Goal: Task Accomplishment & Management: Manage account settings

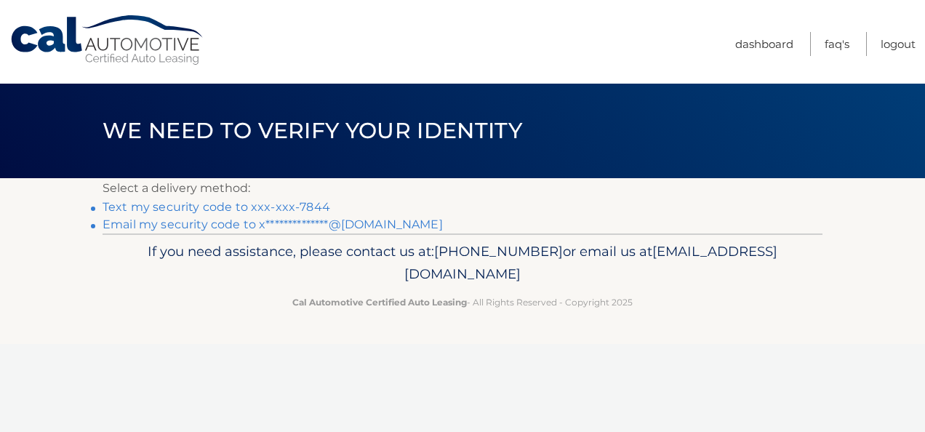
click at [276, 209] on link "Text my security code to xxx-xxx-7844" at bounding box center [217, 207] width 228 height 14
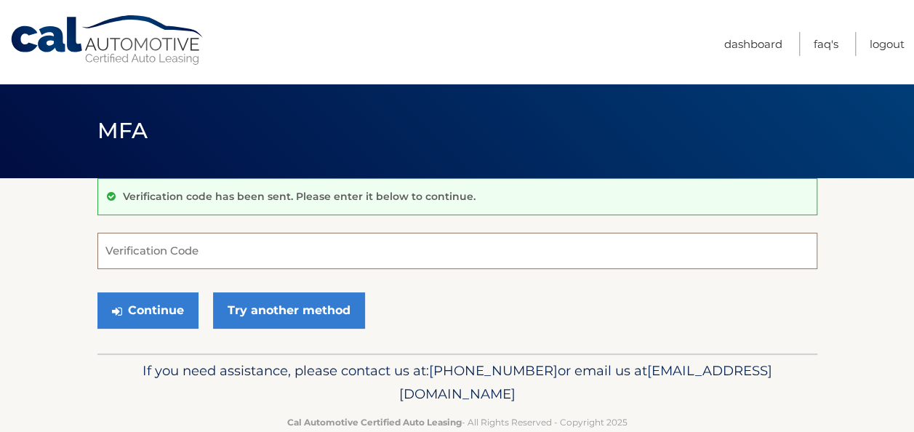
click at [249, 241] on input "Verification Code" at bounding box center [457, 251] width 720 height 36
type input "109128"
click at [97, 292] on button "Continue" at bounding box center [147, 310] width 101 height 36
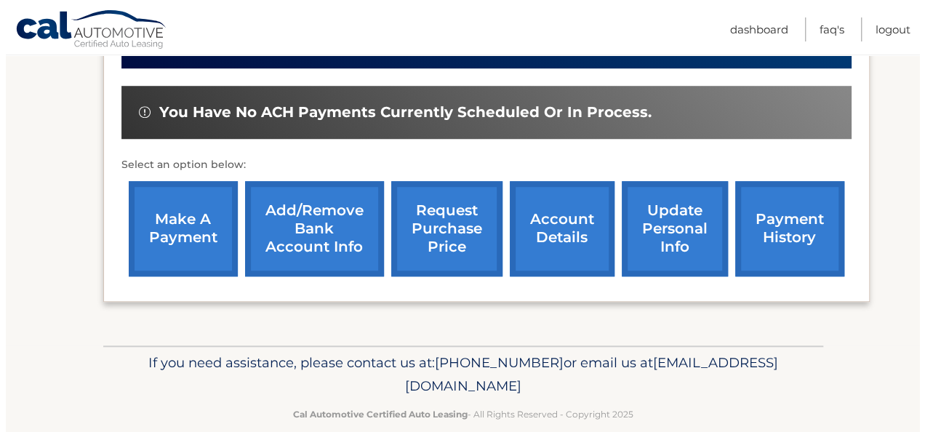
scroll to position [537, 0]
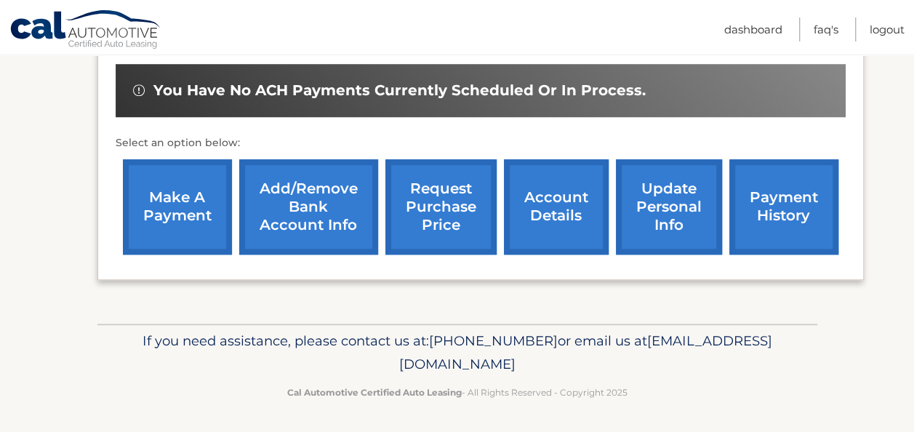
click at [432, 206] on link "request purchase price" at bounding box center [440, 206] width 111 height 95
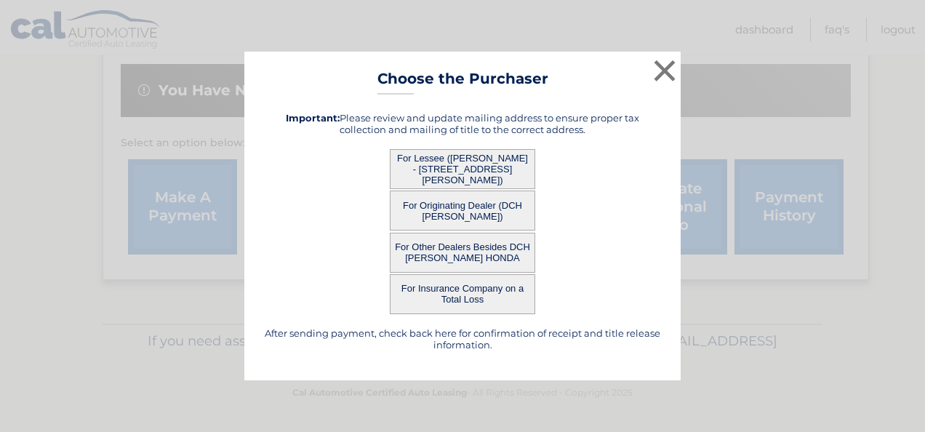
click at [492, 168] on button "For Lessee ([PERSON_NAME] - [STREET_ADDRESS][PERSON_NAME])" at bounding box center [462, 169] width 145 height 40
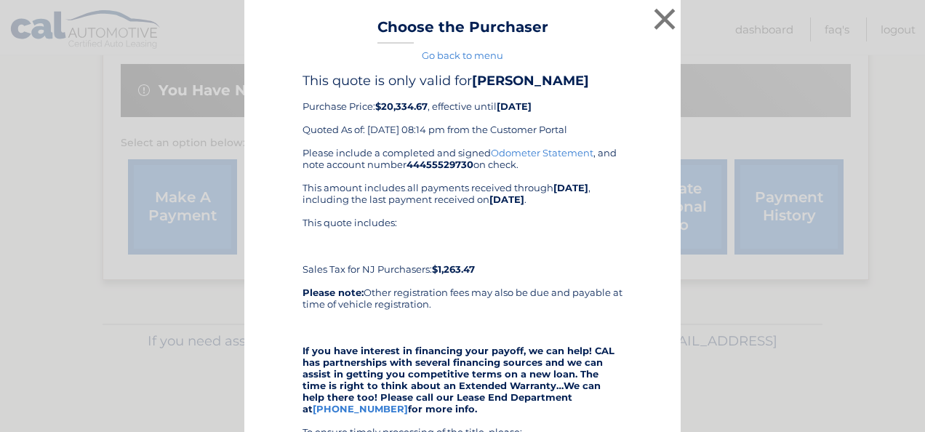
scroll to position [291, 0]
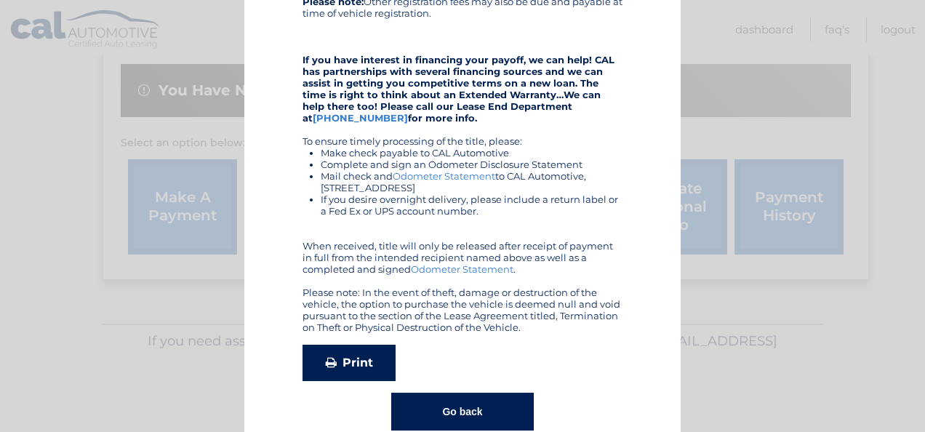
click at [354, 362] on link "Print" at bounding box center [348, 363] width 93 height 36
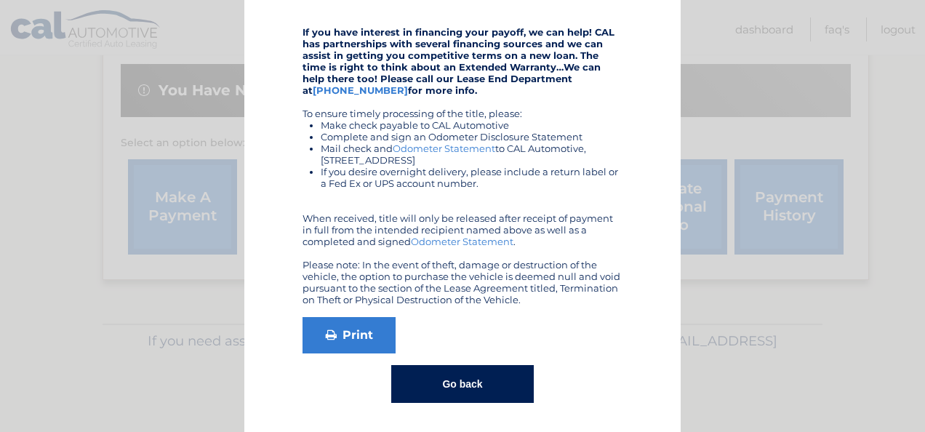
click at [470, 387] on button "Go back" at bounding box center [462, 384] width 142 height 38
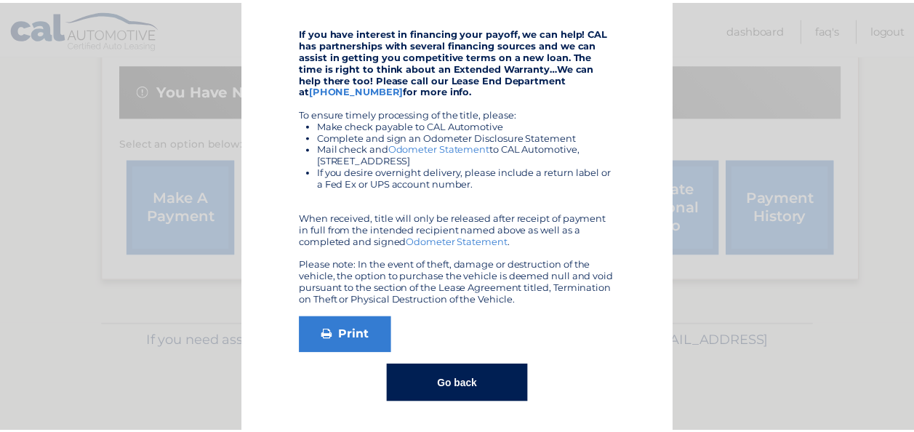
scroll to position [0, 0]
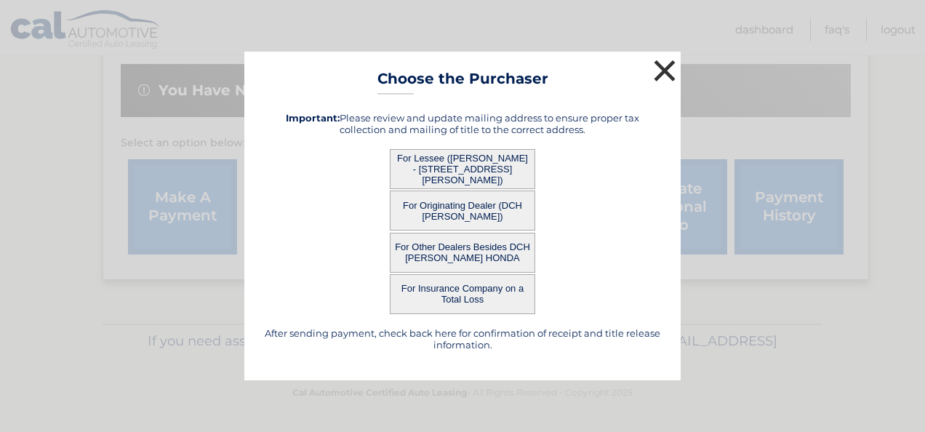
click at [666, 74] on button "×" at bounding box center [664, 70] width 29 height 29
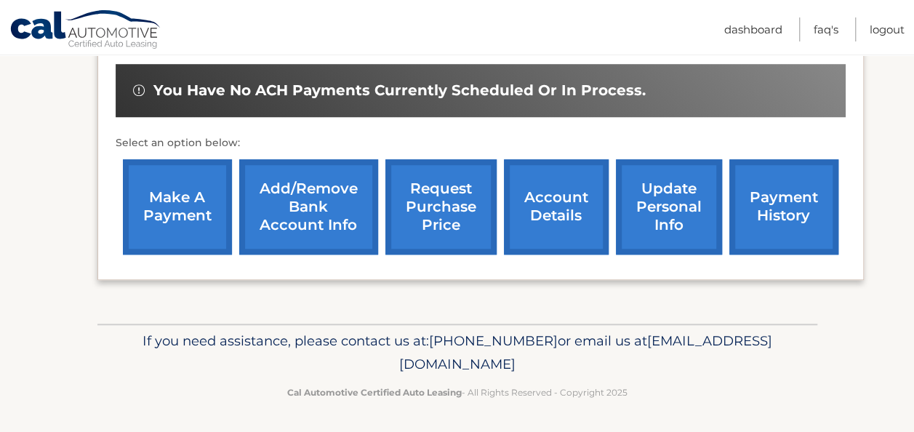
click at [540, 205] on link "account details" at bounding box center [556, 206] width 105 height 95
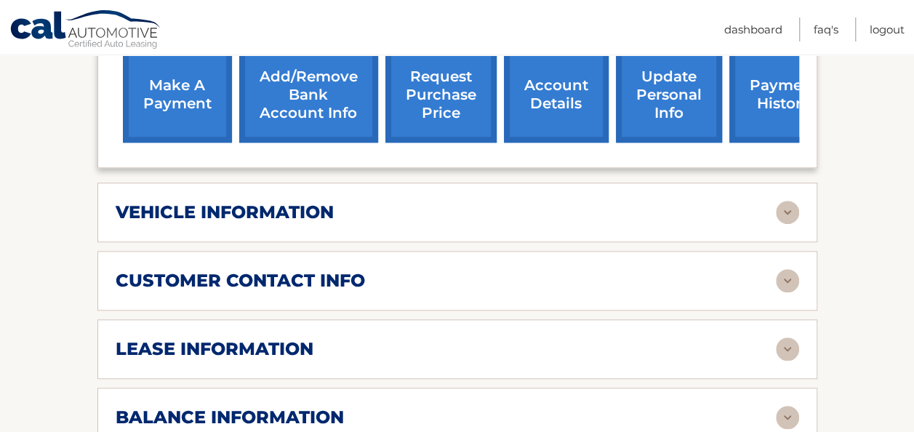
scroll to position [582, 0]
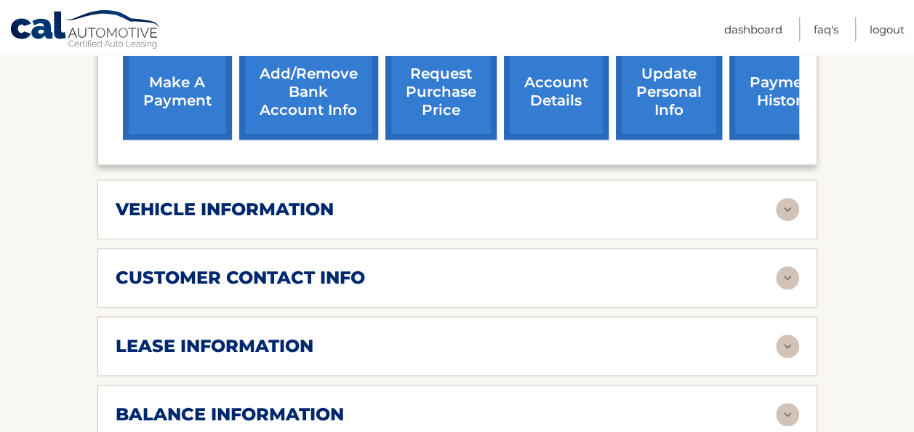
click at [790, 211] on img at bounding box center [787, 209] width 23 height 23
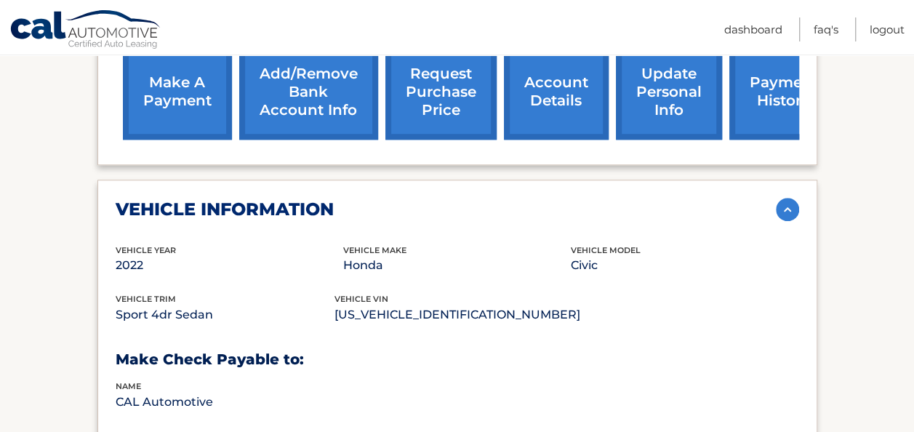
scroll to position [654, 0]
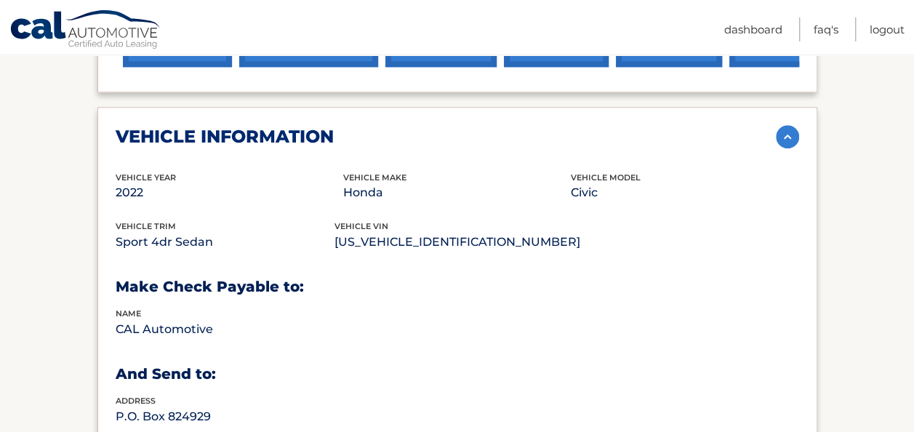
click at [430, 239] on p "2HGFE2F50NH593938" at bounding box center [457, 242] width 246 height 20
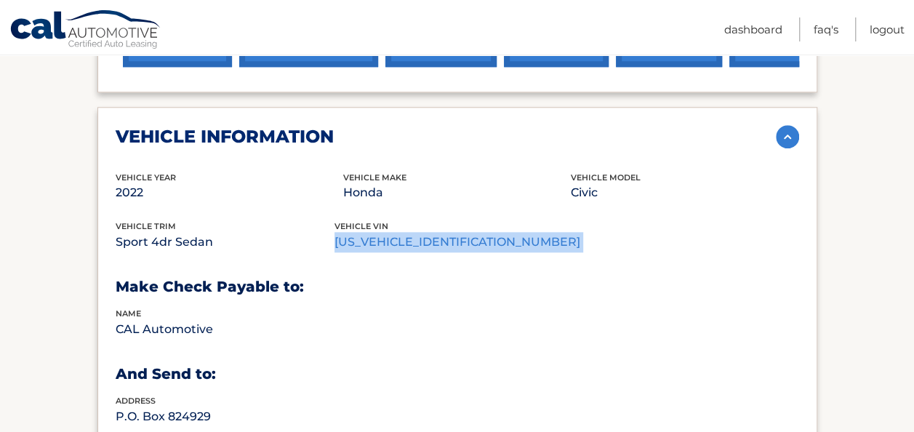
click at [430, 239] on p "2HGFE2F50NH593938" at bounding box center [457, 242] width 246 height 20
copy div "2HGFE2F50NH593938"
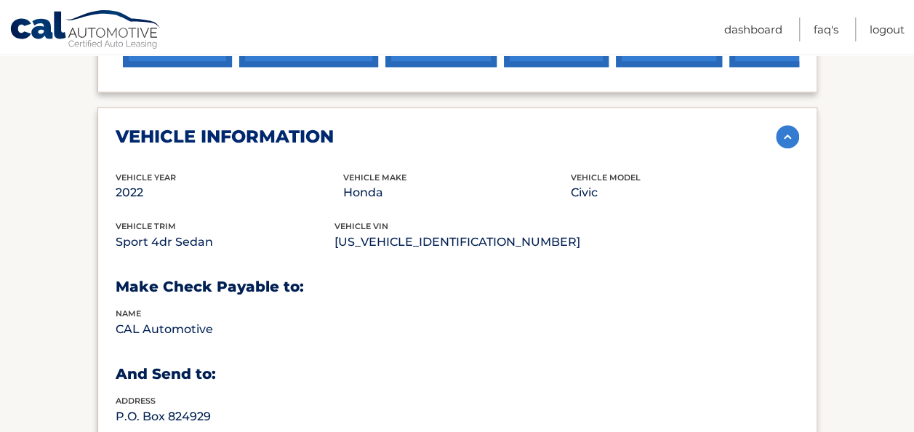
click at [565, 270] on div "vehicle Year 2022 vehicle make Honda vehicle model Civic vehicle trim Sport 4dr…" at bounding box center [457, 332] width 683 height 322
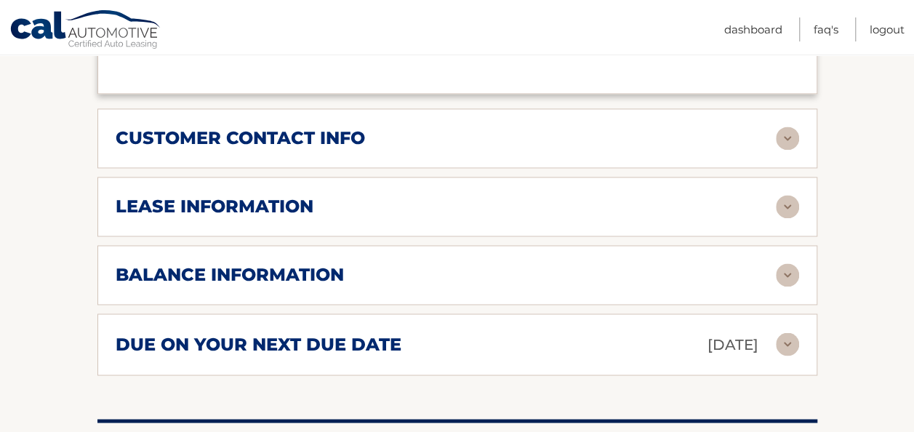
scroll to position [1091, 0]
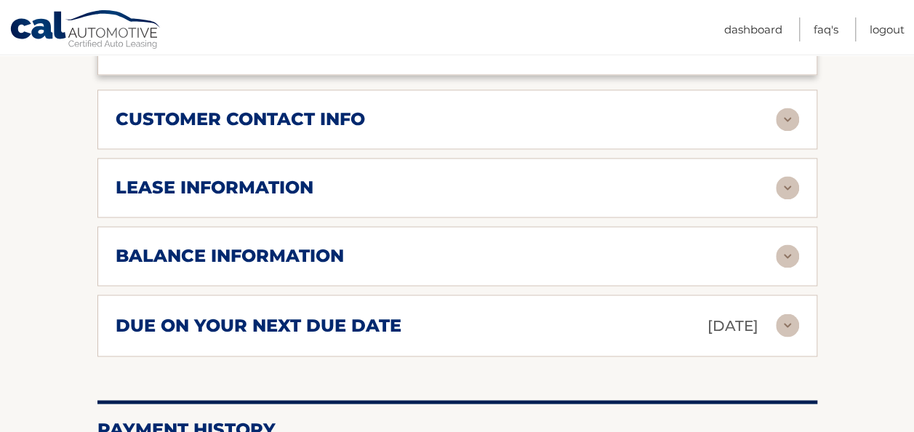
click at [787, 115] on img at bounding box center [787, 119] width 23 height 23
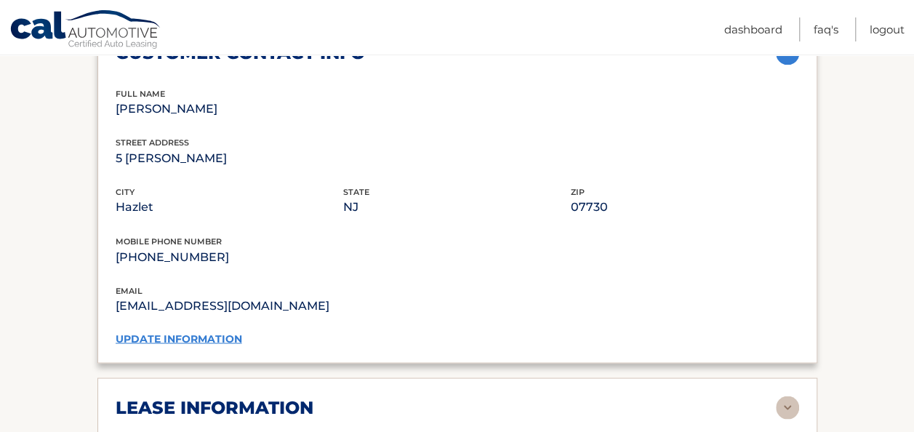
scroll to position [1163, 0]
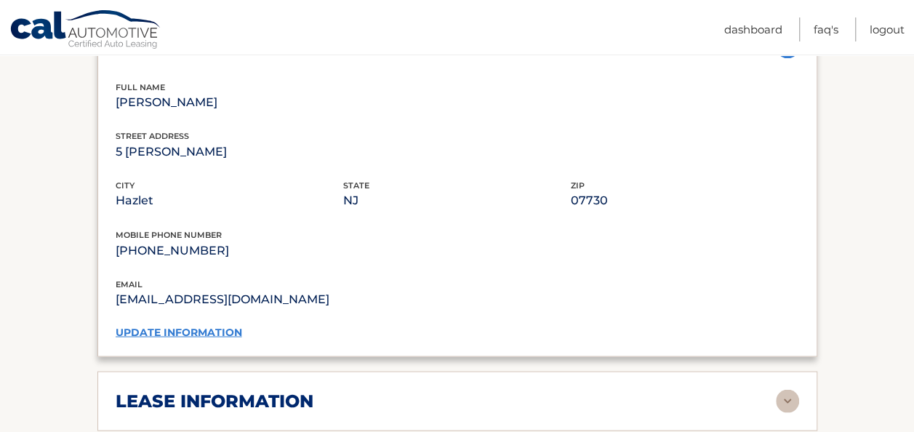
click at [190, 325] on link "update information" at bounding box center [179, 331] width 127 height 13
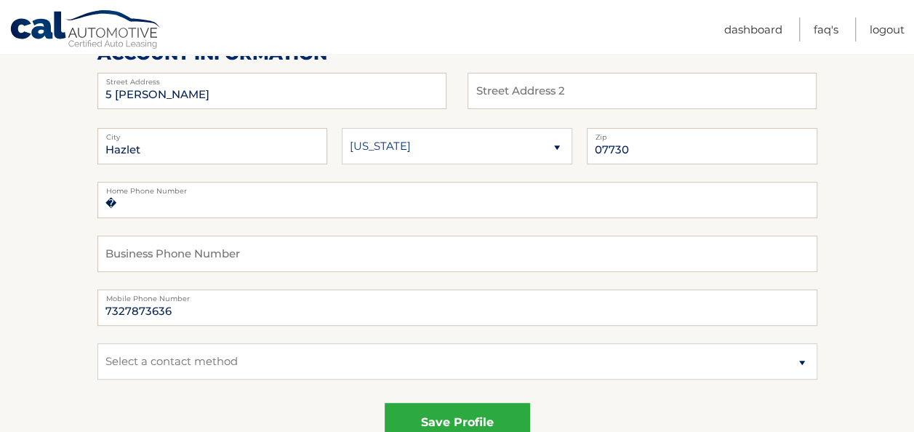
scroll to position [291, 0]
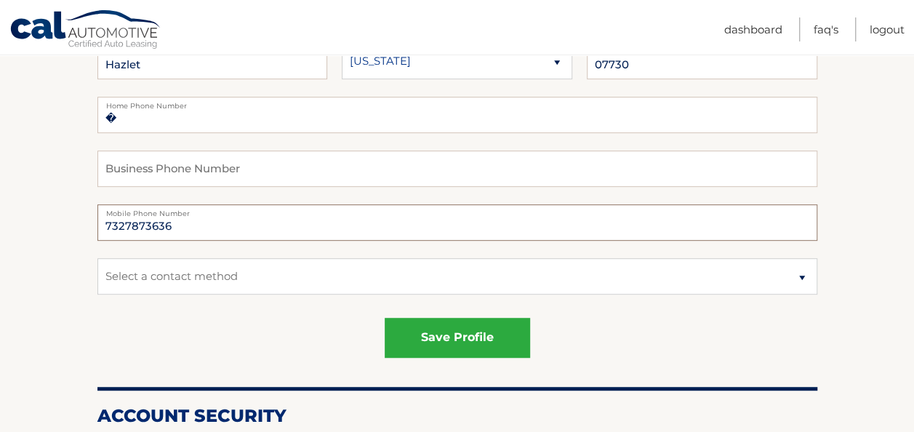
drag, startPoint x: 196, startPoint y: 230, endPoint x: 56, endPoint y: 228, distance: 139.6
type input "9089027401"
click at [510, 275] on select "Select a contact method Mobile Home" at bounding box center [457, 276] width 720 height 36
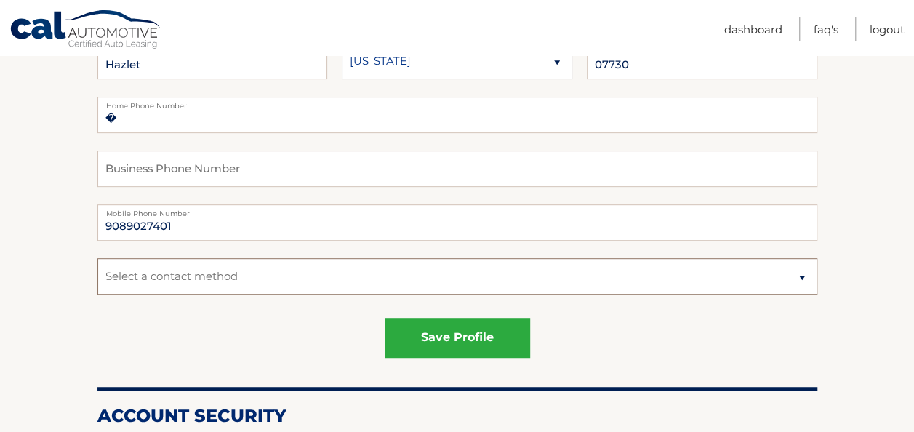
select select "1"
click at [97, 258] on select "Select a contact method Mobile Home" at bounding box center [457, 276] width 720 height 36
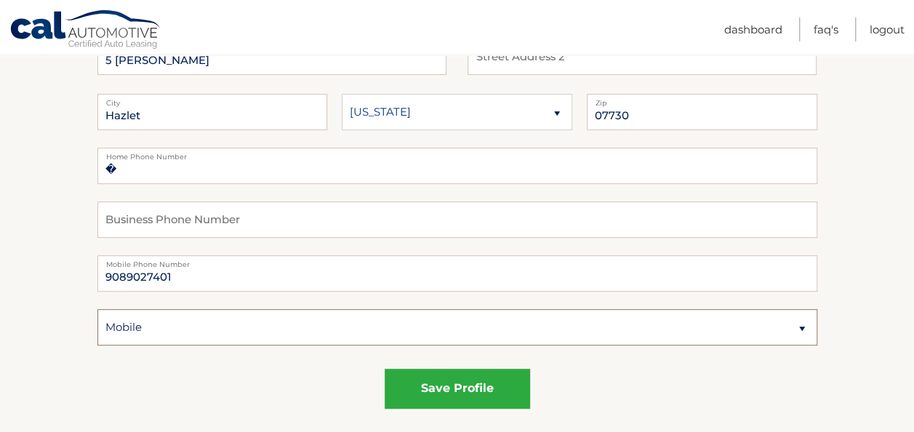
scroll to position [218, 0]
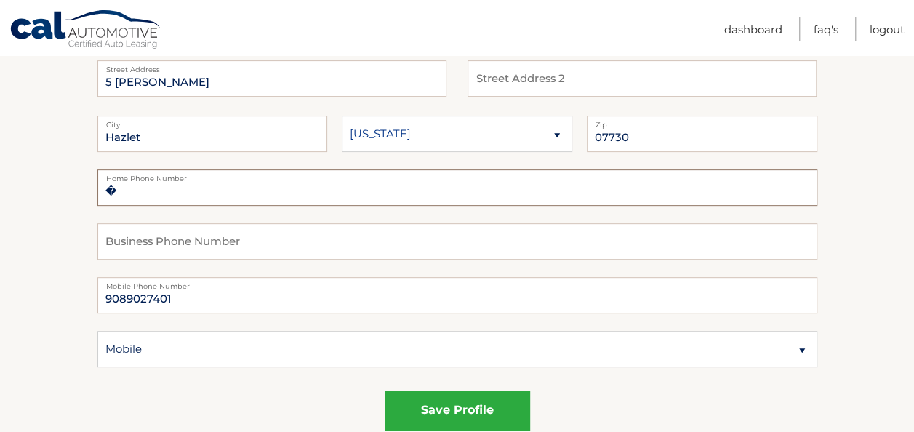
click at [291, 193] on input "�" at bounding box center [457, 187] width 720 height 36
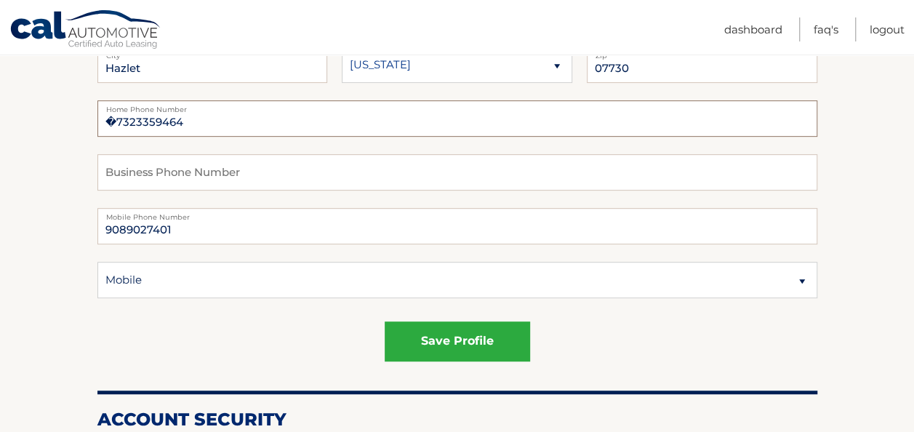
scroll to position [436, 0]
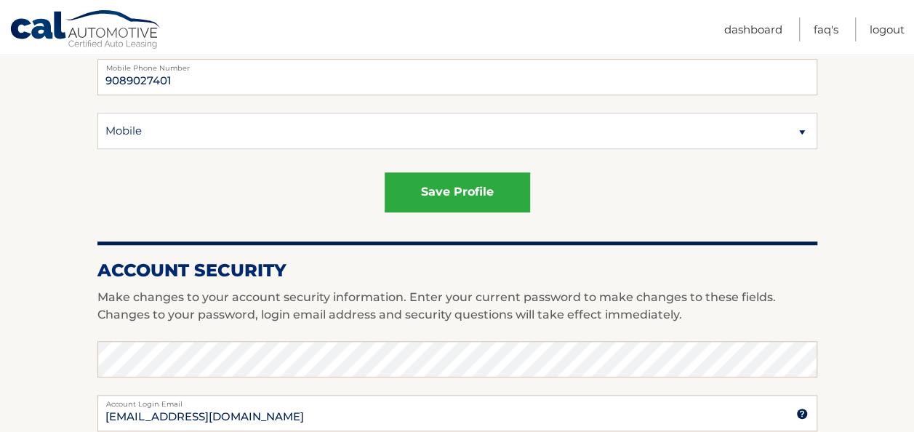
type input "�7323359464"
click at [356, 135] on select "Select a contact method Mobile Home" at bounding box center [457, 131] width 720 height 36
select select "3"
click at [97, 113] on select "Select a contact method Mobile Home" at bounding box center [457, 131] width 720 height 36
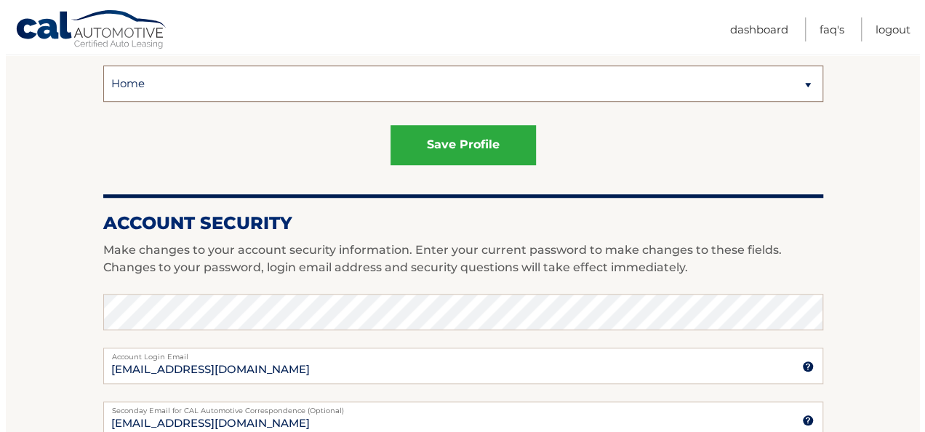
scroll to position [509, 0]
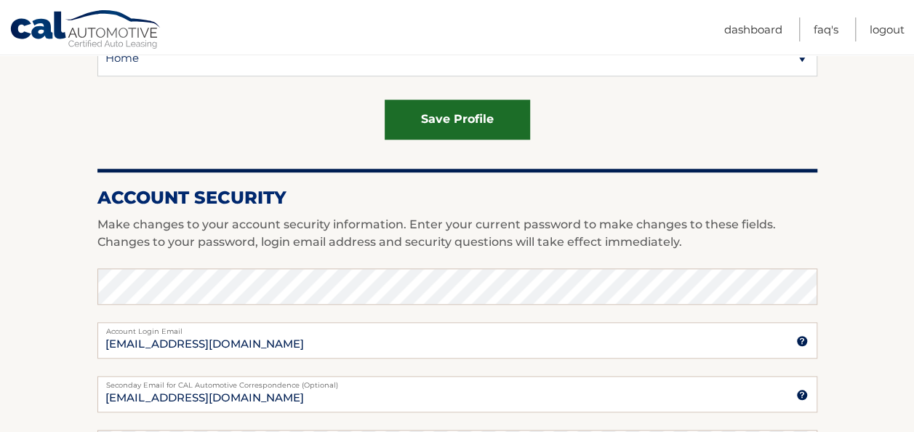
click at [430, 122] on button "save profile" at bounding box center [457, 120] width 145 height 40
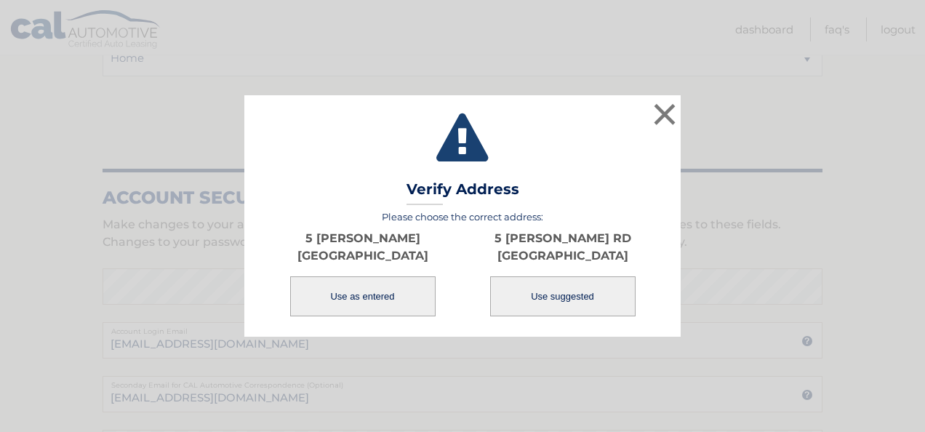
click at [392, 297] on button "Use as entered" at bounding box center [362, 296] width 145 height 40
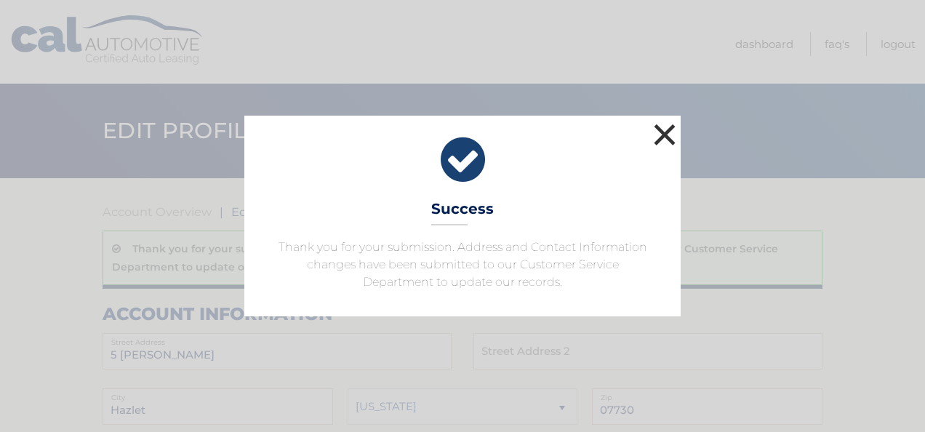
click at [665, 134] on button "×" at bounding box center [664, 134] width 29 height 29
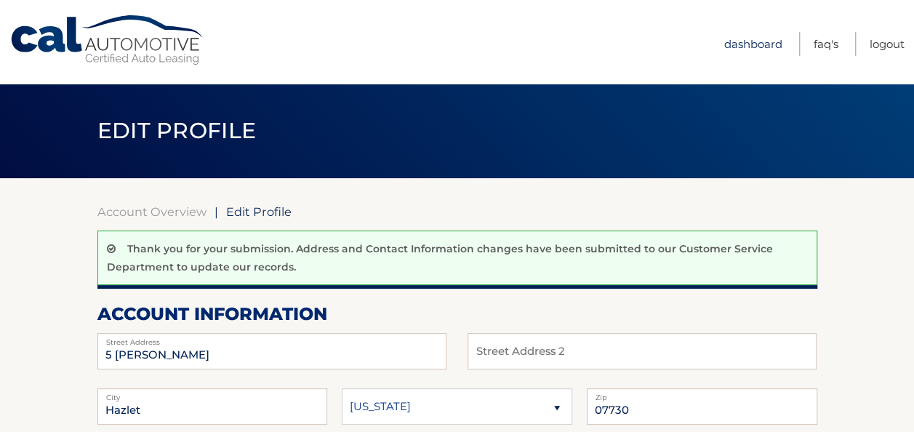
click at [739, 41] on link "Dashboard" at bounding box center [753, 44] width 58 height 24
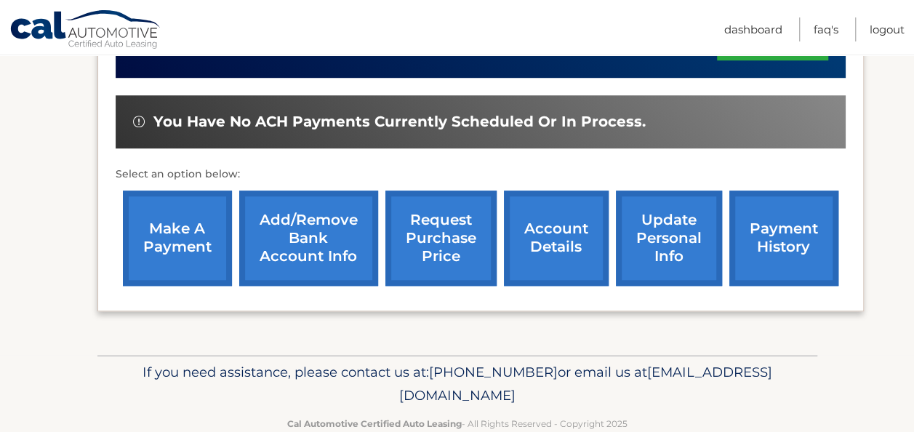
scroll to position [509, 0]
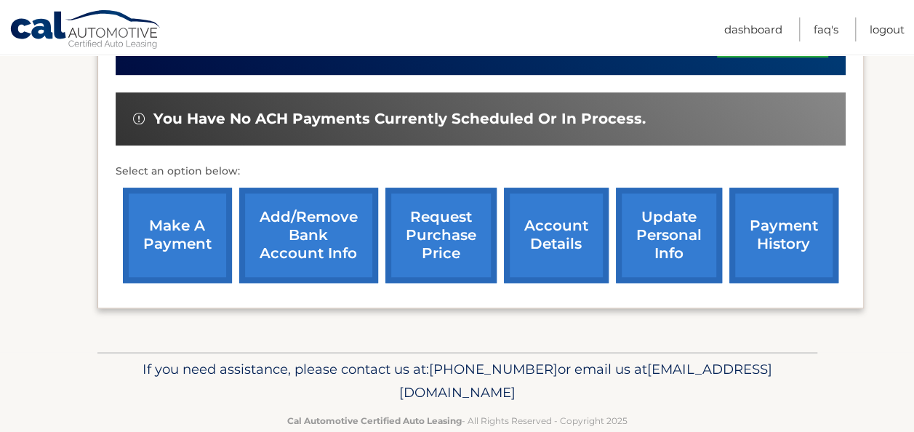
click at [545, 241] on link "account details" at bounding box center [556, 235] width 105 height 95
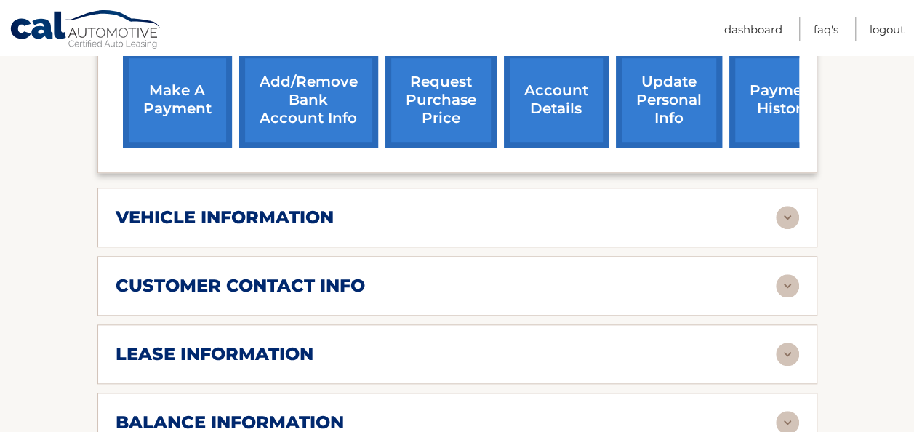
scroll to position [654, 0]
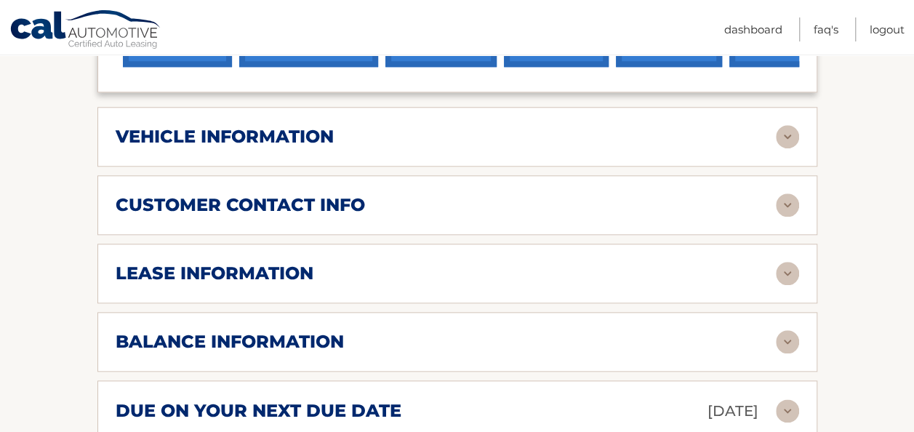
click at [791, 195] on img at bounding box center [787, 204] width 23 height 23
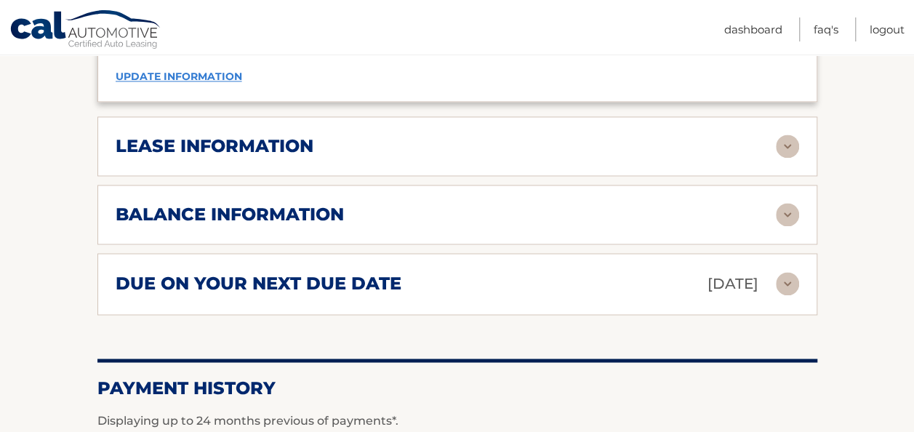
scroll to position [1091, 0]
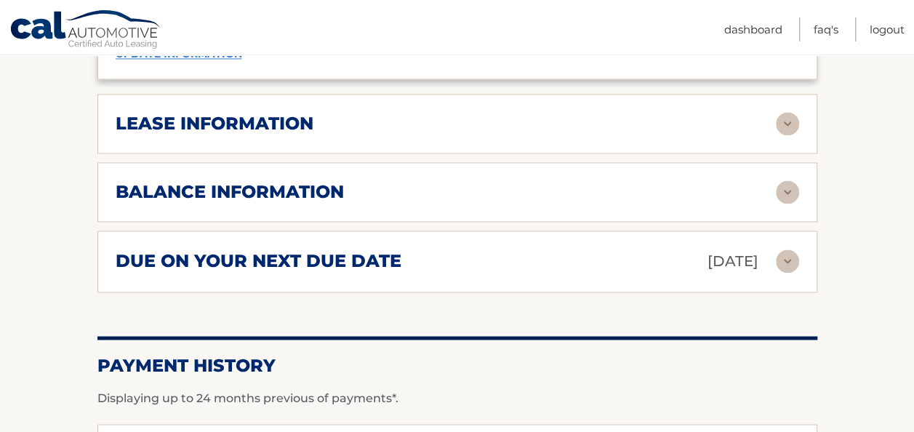
click at [787, 188] on img at bounding box center [787, 191] width 23 height 23
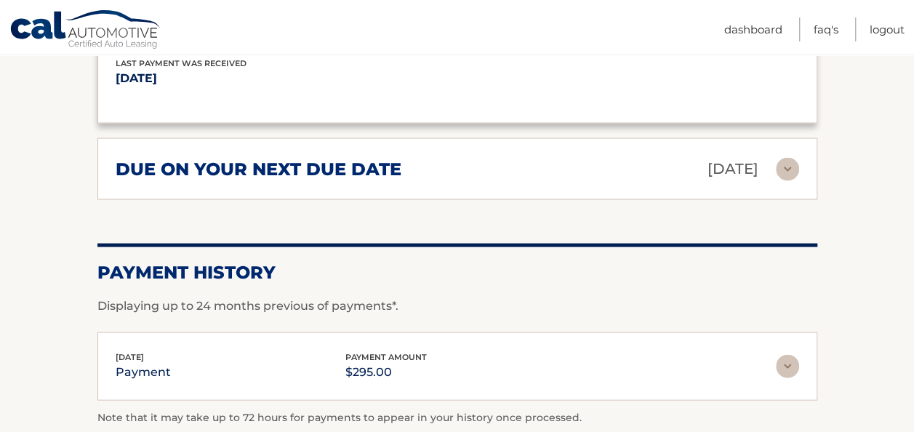
scroll to position [1381, 0]
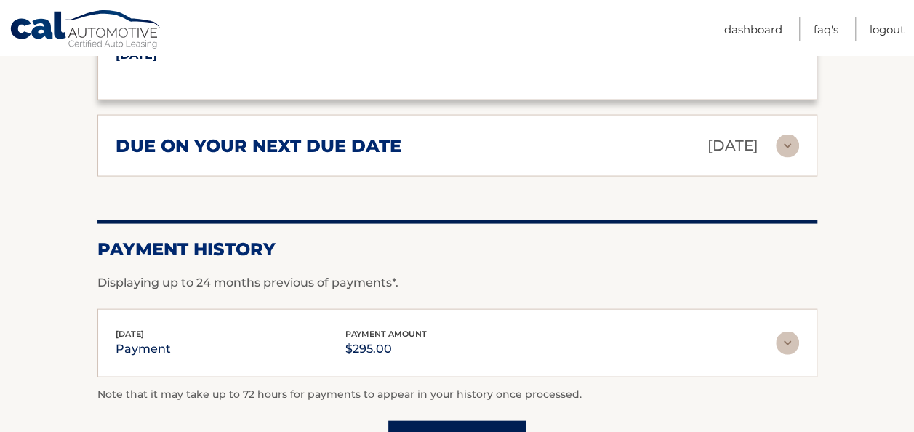
click at [777, 140] on img at bounding box center [787, 146] width 23 height 23
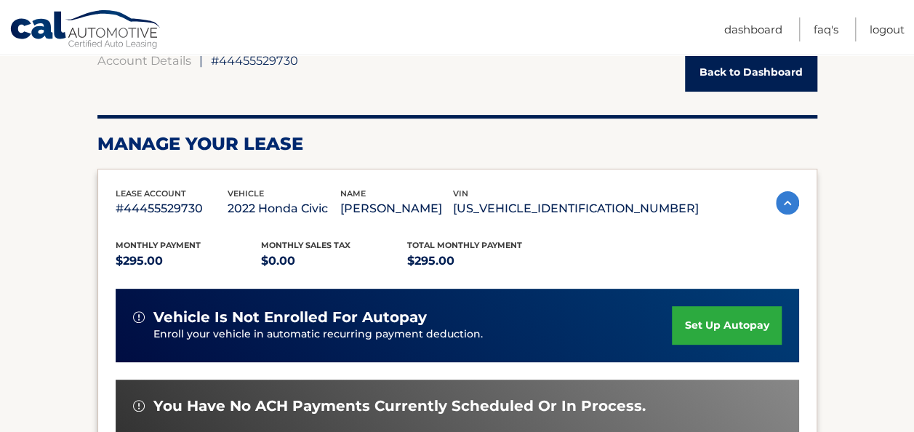
scroll to position [0, 0]
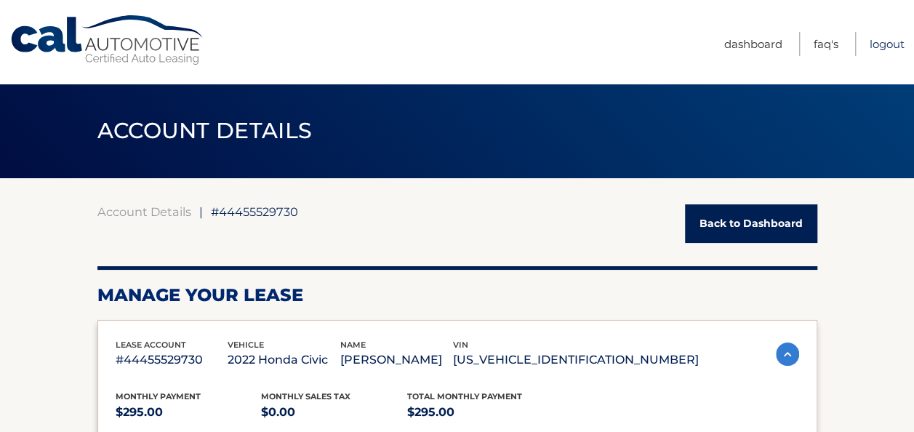
click at [875, 45] on link "Logout" at bounding box center [887, 44] width 35 height 24
